Goal: Task Accomplishment & Management: Manage account settings

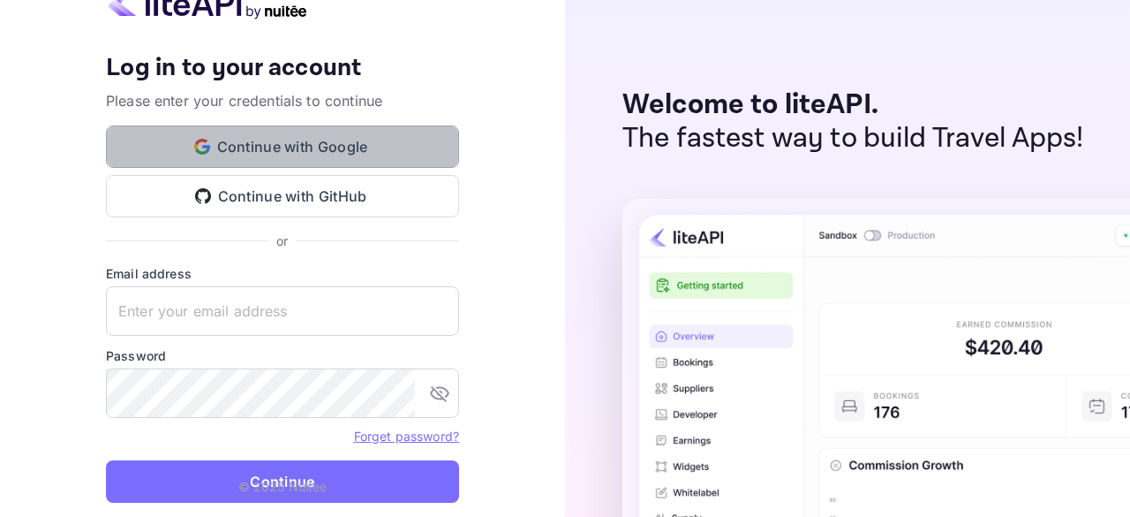
click at [268, 163] on button "Continue with Google" at bounding box center [282, 146] width 353 height 42
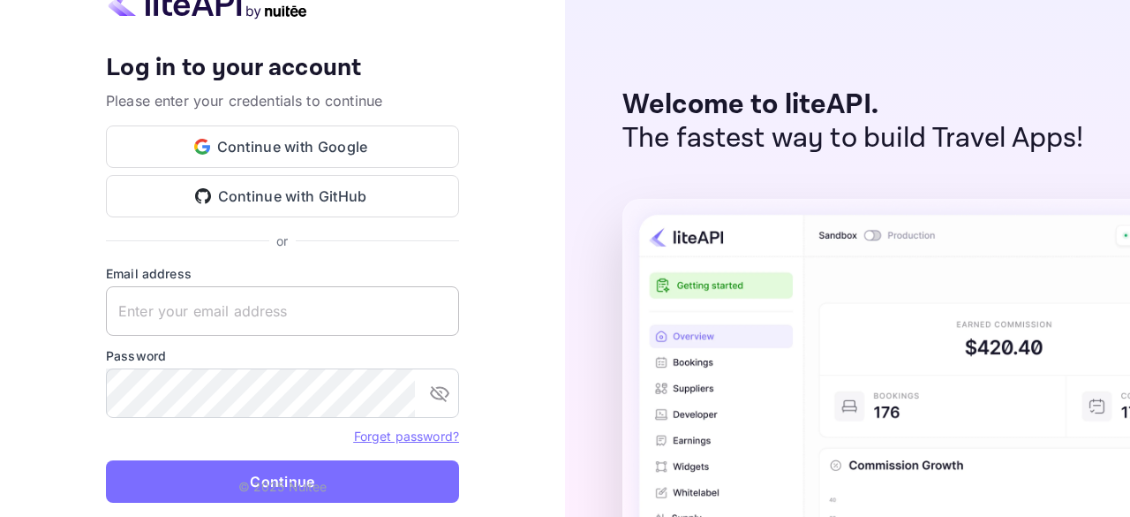
click at [419, 317] on input "text" at bounding box center [282, 310] width 353 height 49
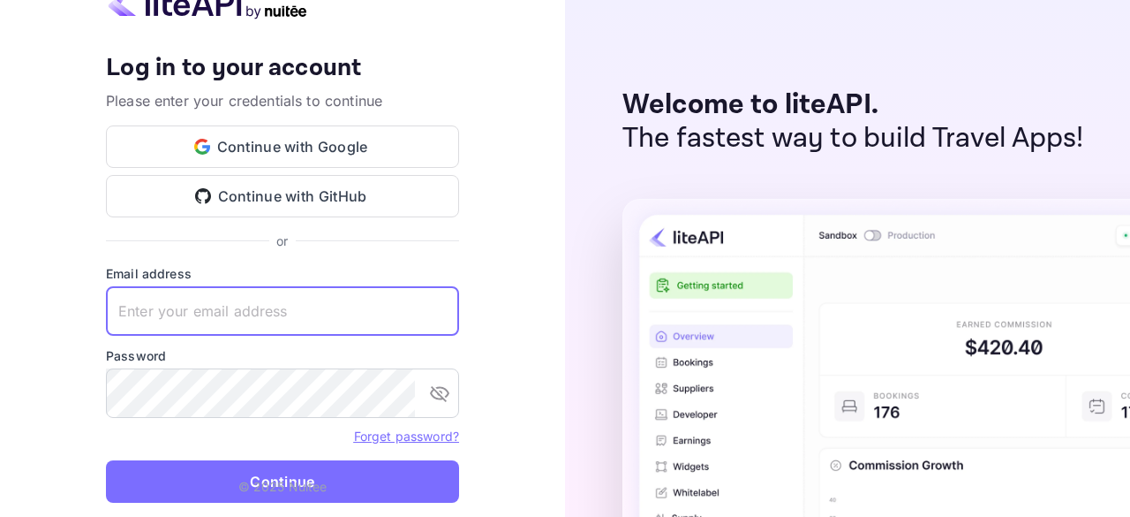
click at [419, 317] on input "text" at bounding box center [282, 310] width 353 height 49
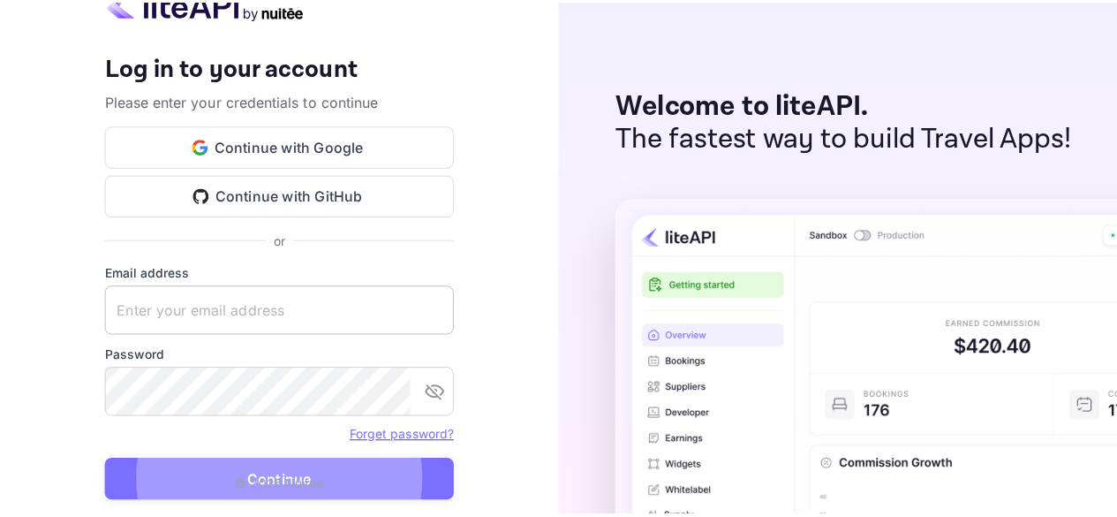
scroll to position [13, 0]
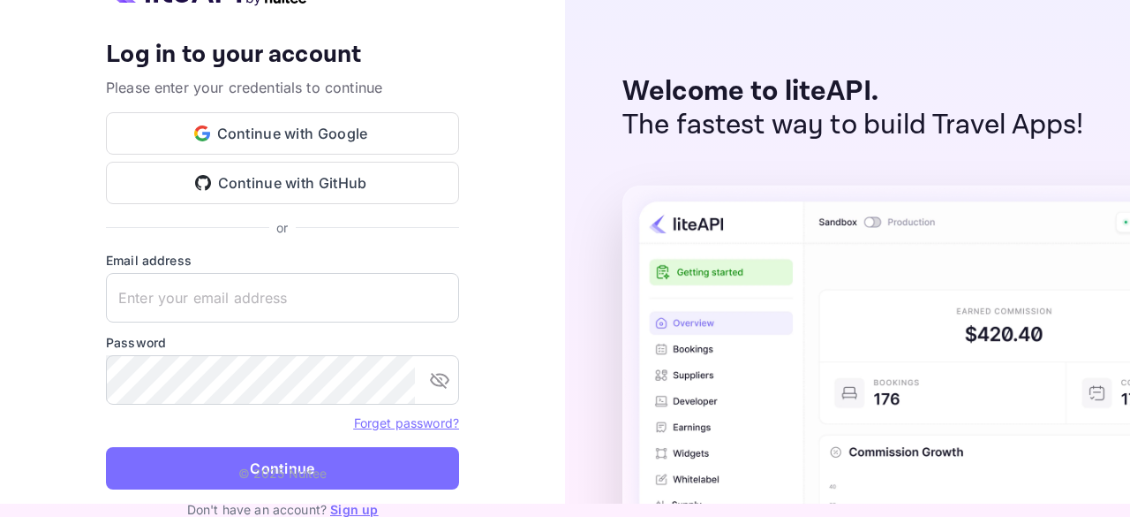
click at [346, 510] on link "Sign up" at bounding box center [354, 509] width 48 height 15
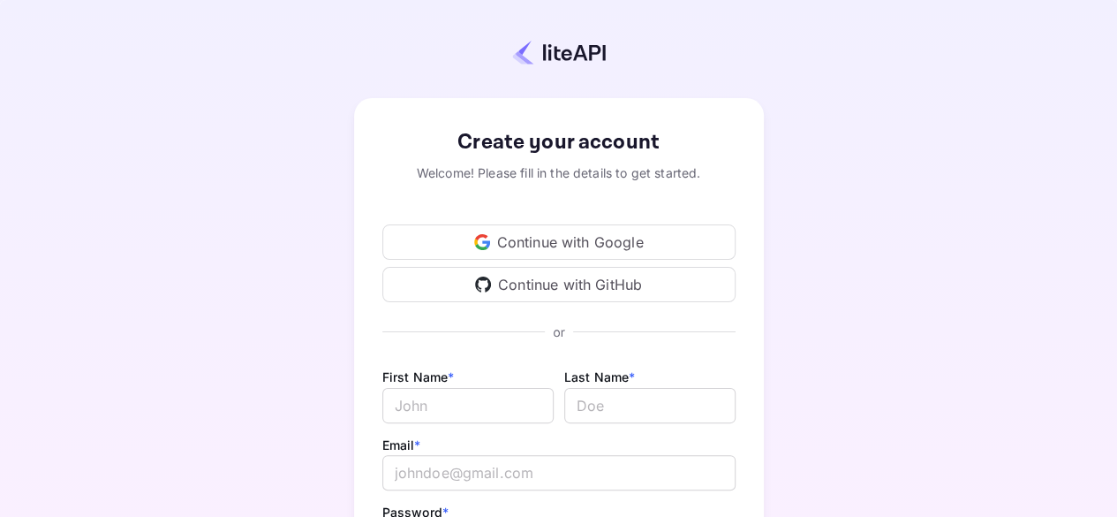
click at [539, 242] on div "Continue with Google" at bounding box center [558, 241] width 353 height 35
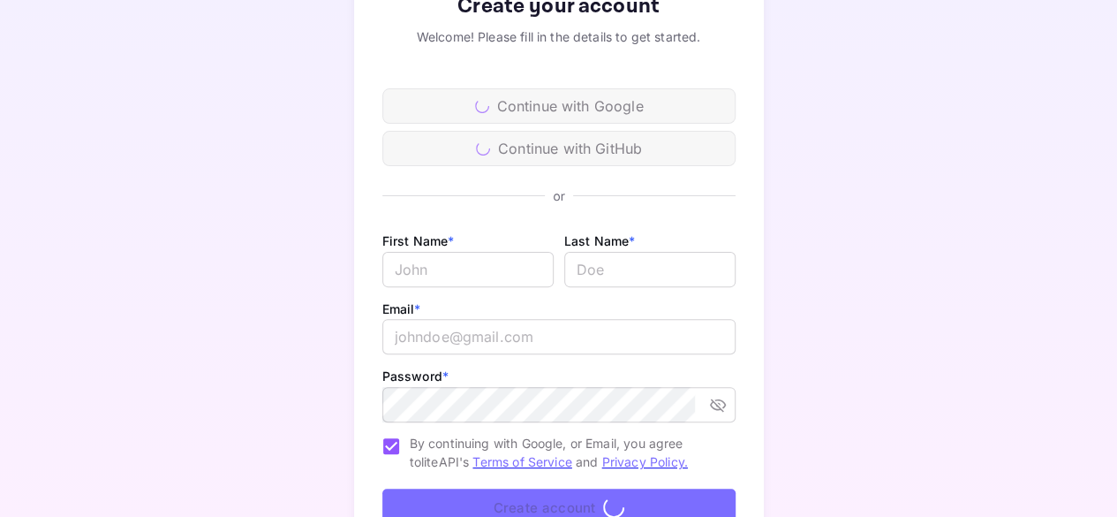
scroll to position [147, 0]
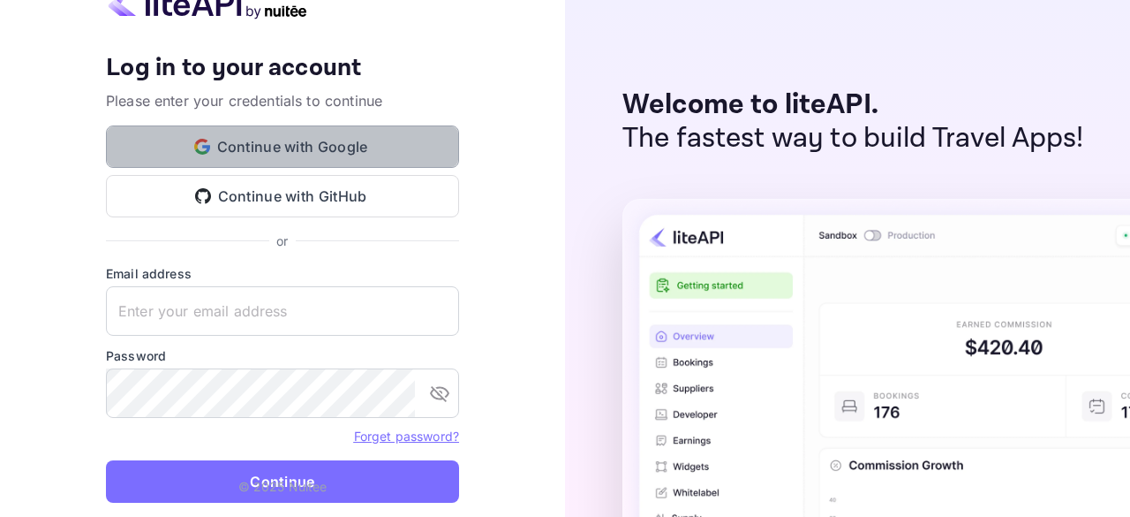
click at [272, 149] on button "Continue with Google" at bounding box center [282, 146] width 353 height 42
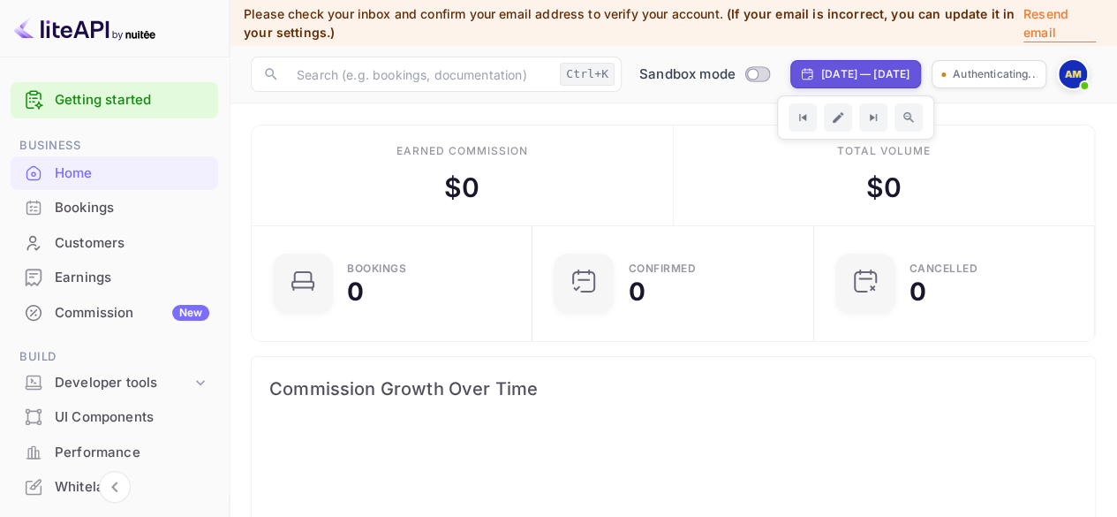
scroll to position [273, 258]
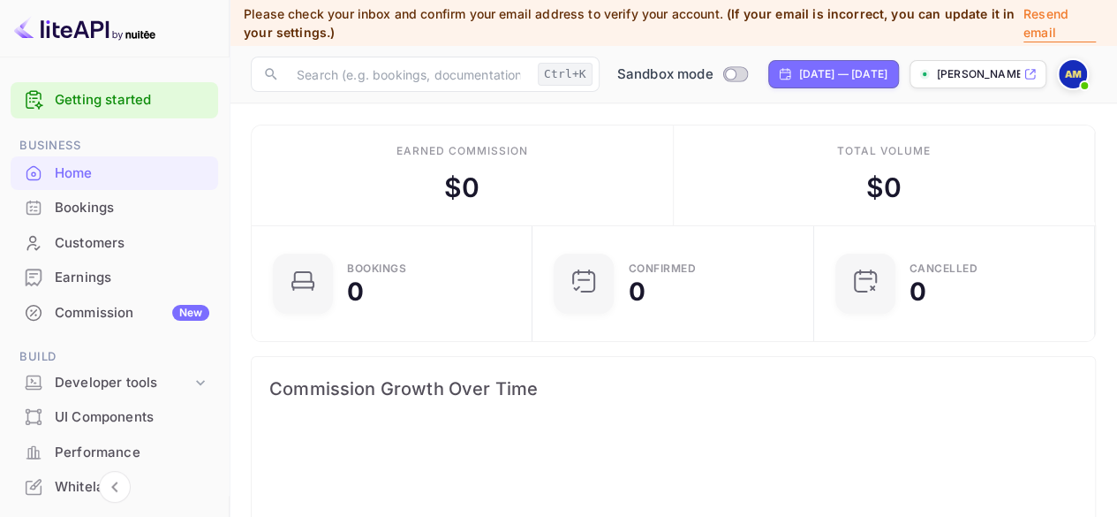
click at [983, 79] on p "alex-murphy-uqiel.nuit..." at bounding box center [978, 74] width 83 height 16
click at [968, 75] on p "alex-murphy-uqiel.nuit..." at bounding box center [978, 74] width 83 height 16
click at [956, 77] on p "alex-murphy-uqiel.nuit..." at bounding box center [978, 74] width 83 height 16
click at [998, 73] on p "alex-murphy-uqiel.nuit..." at bounding box center [978, 74] width 83 height 16
